Goal: Task Accomplishment & Management: Manage account settings

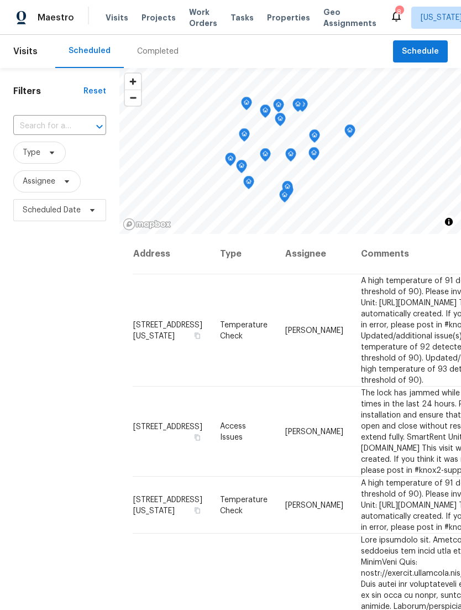
scroll to position [0, 97]
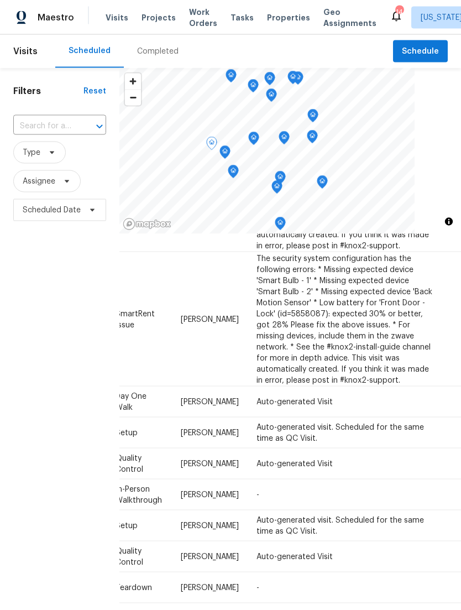
scroll to position [1, 0]
